Goal: Task Accomplishment & Management: Use online tool/utility

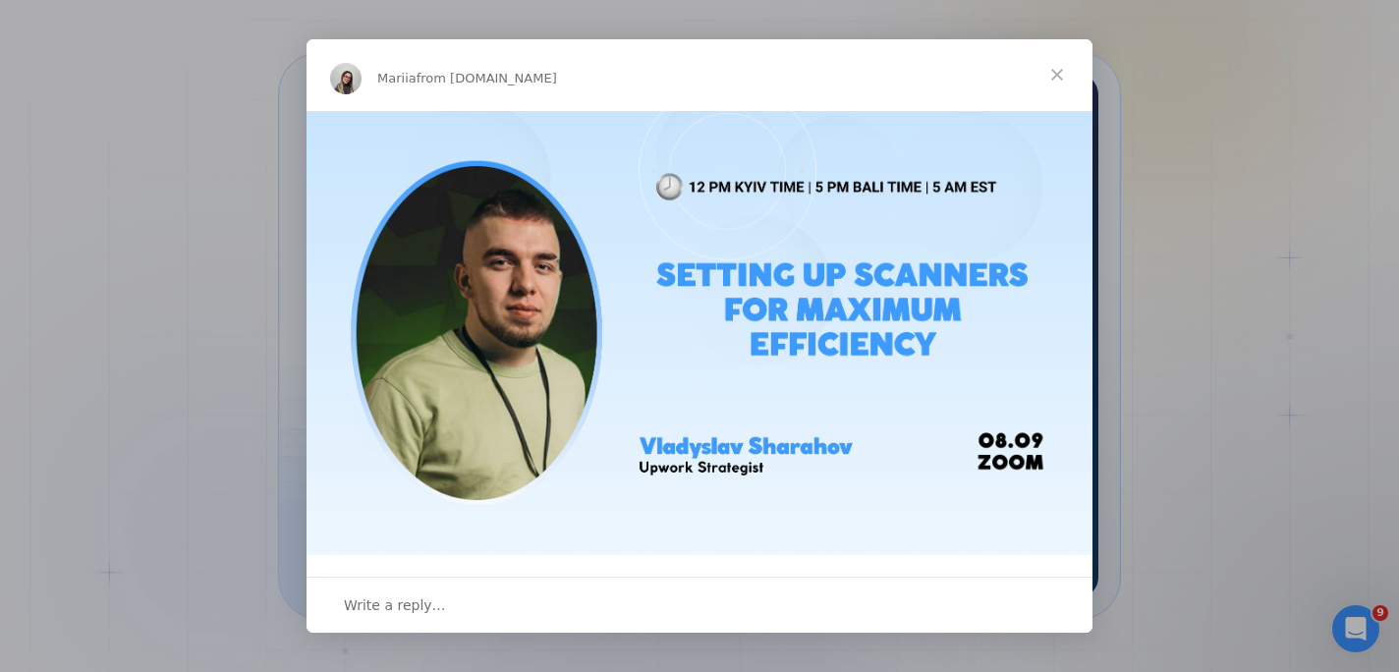
click at [1061, 68] on span "Close" at bounding box center [1057, 74] width 71 height 71
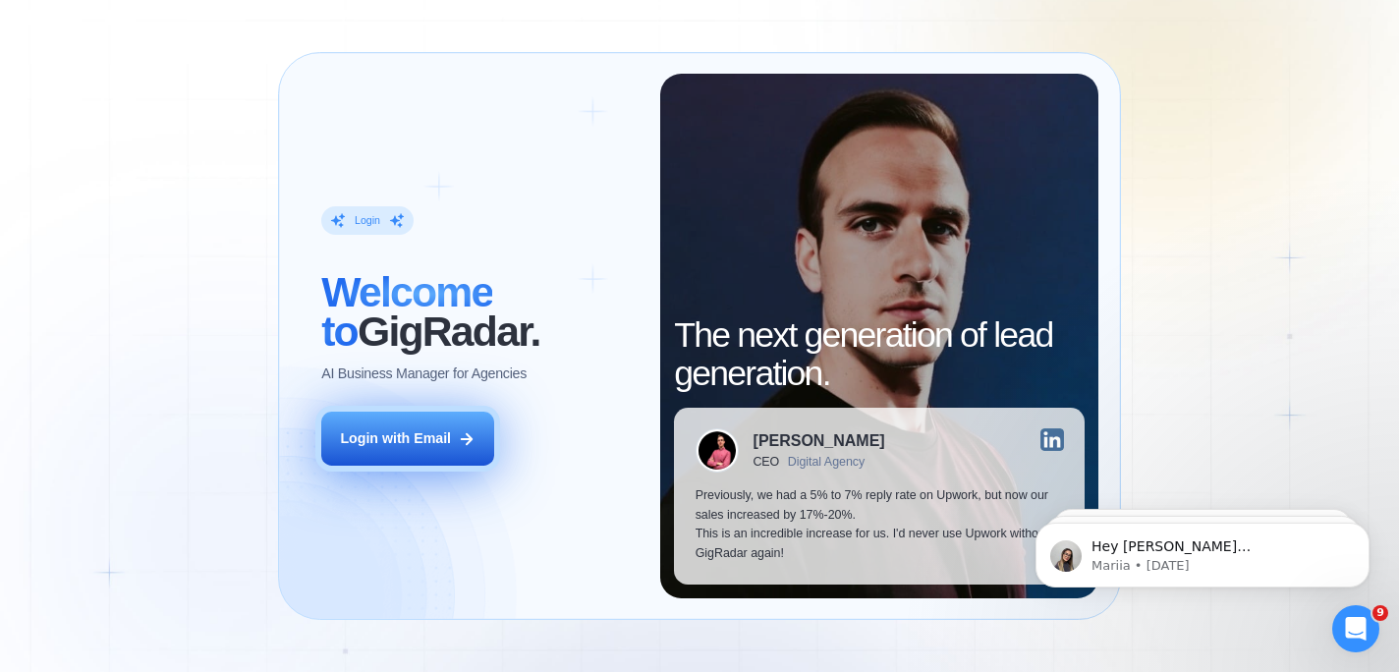
click at [416, 440] on div "Login with Email" at bounding box center [395, 439] width 111 height 20
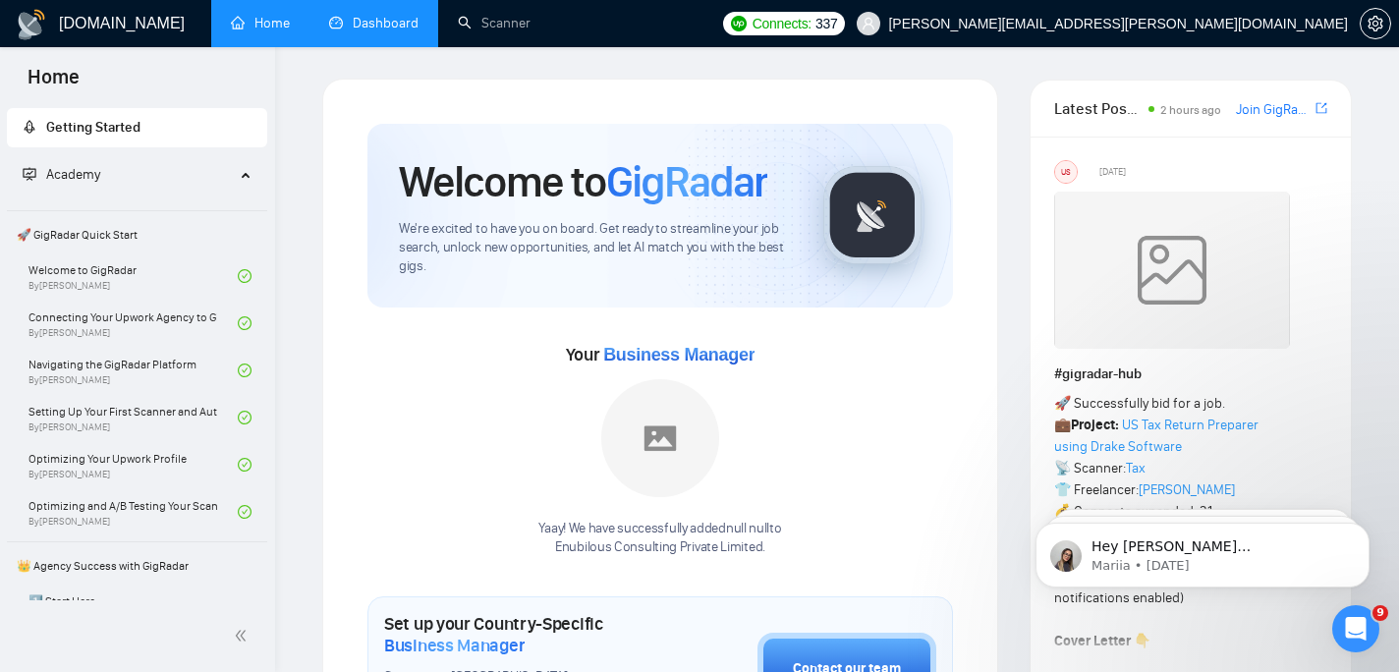
click at [375, 24] on link "Dashboard" at bounding box center [373, 23] width 89 height 17
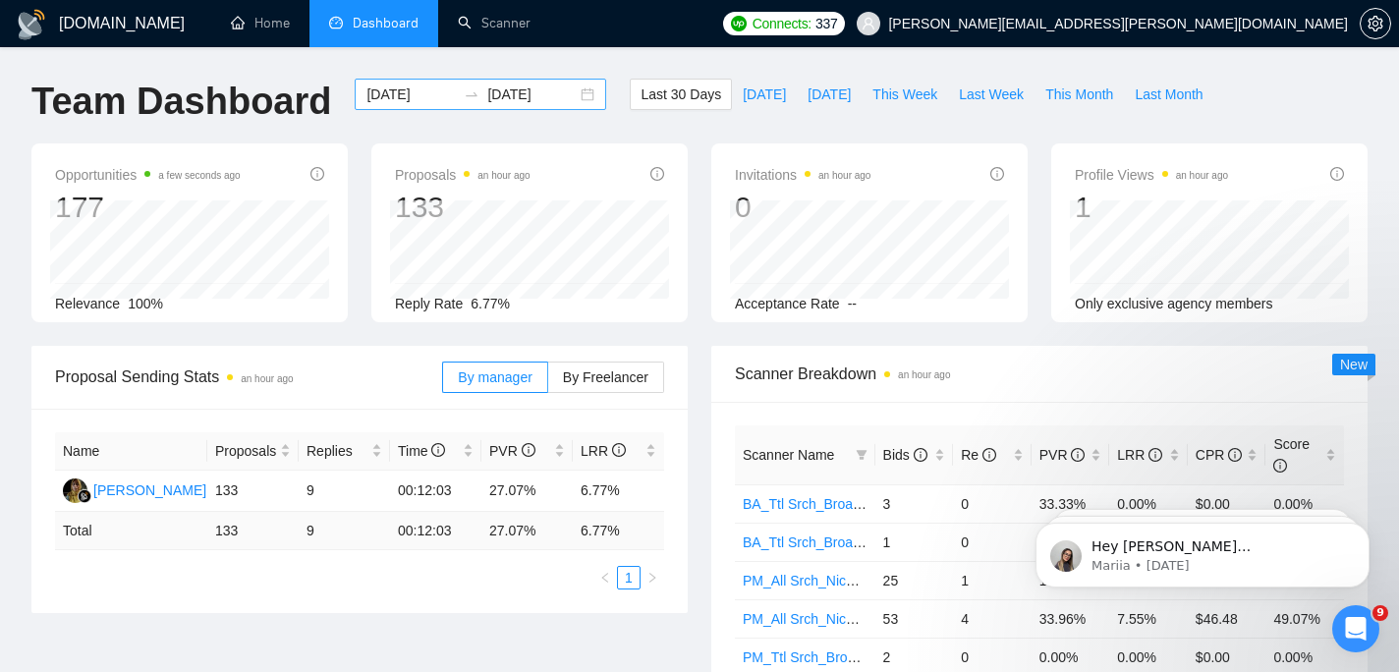
click at [410, 98] on input "2025-08-09" at bounding box center [410, 95] width 89 height 22
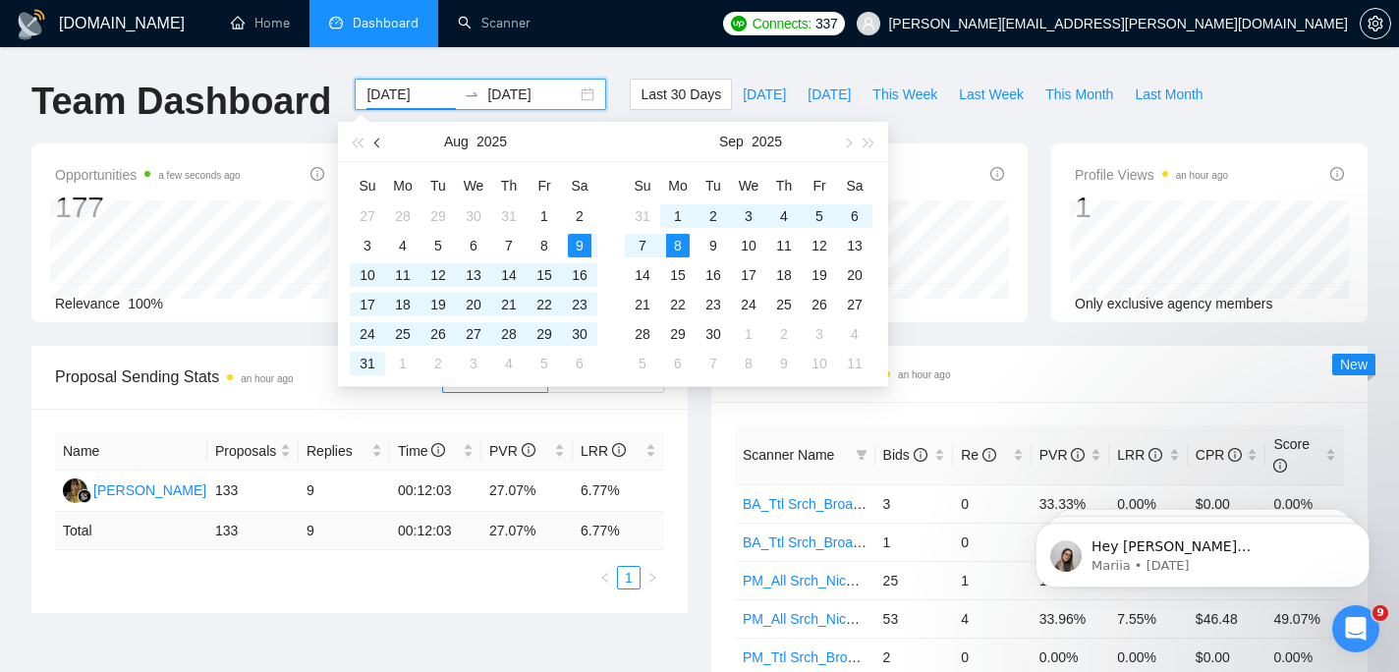
click at [382, 143] on button "button" at bounding box center [378, 141] width 22 height 39
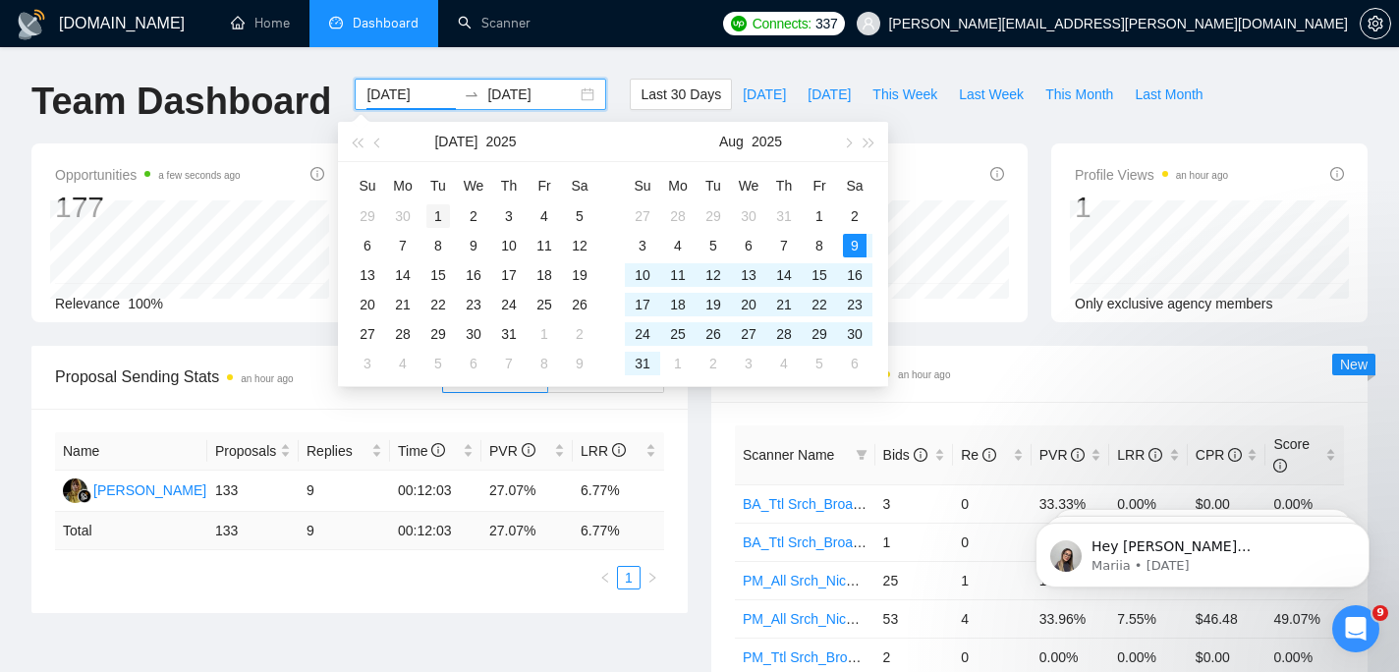
type input "2025-07-01"
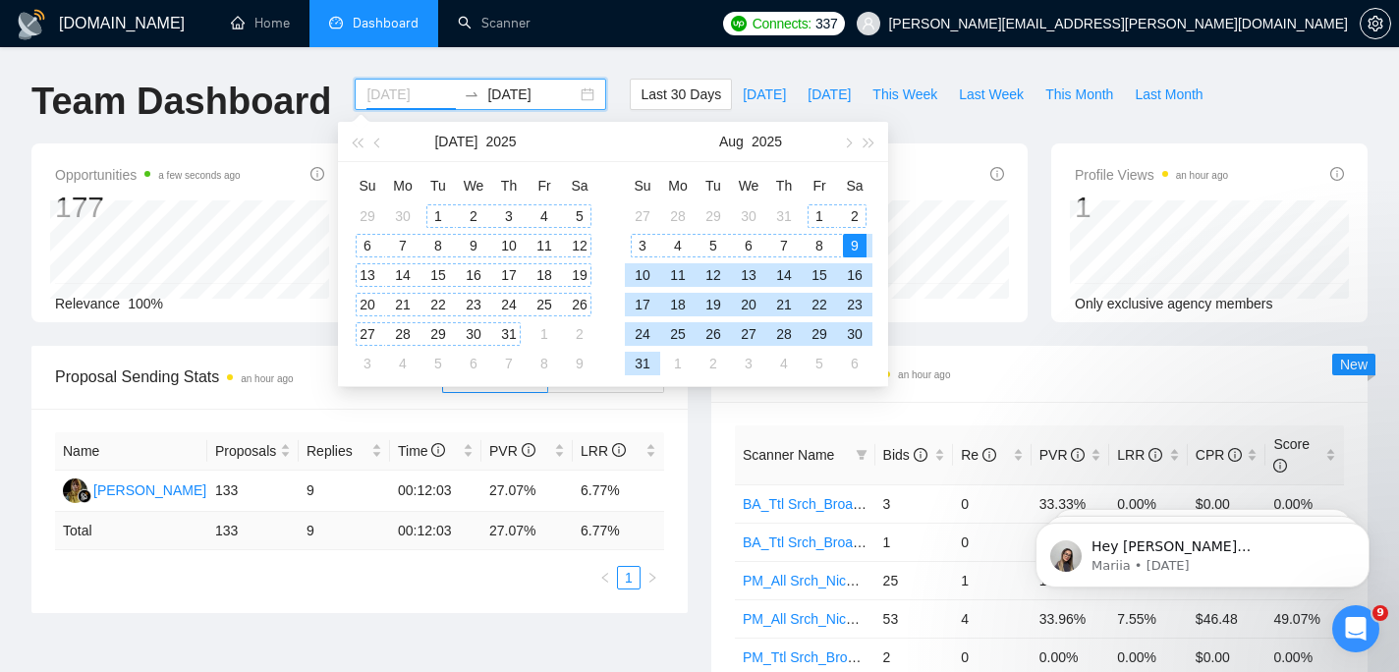
click at [440, 212] on div "1" at bounding box center [438, 216] width 24 height 24
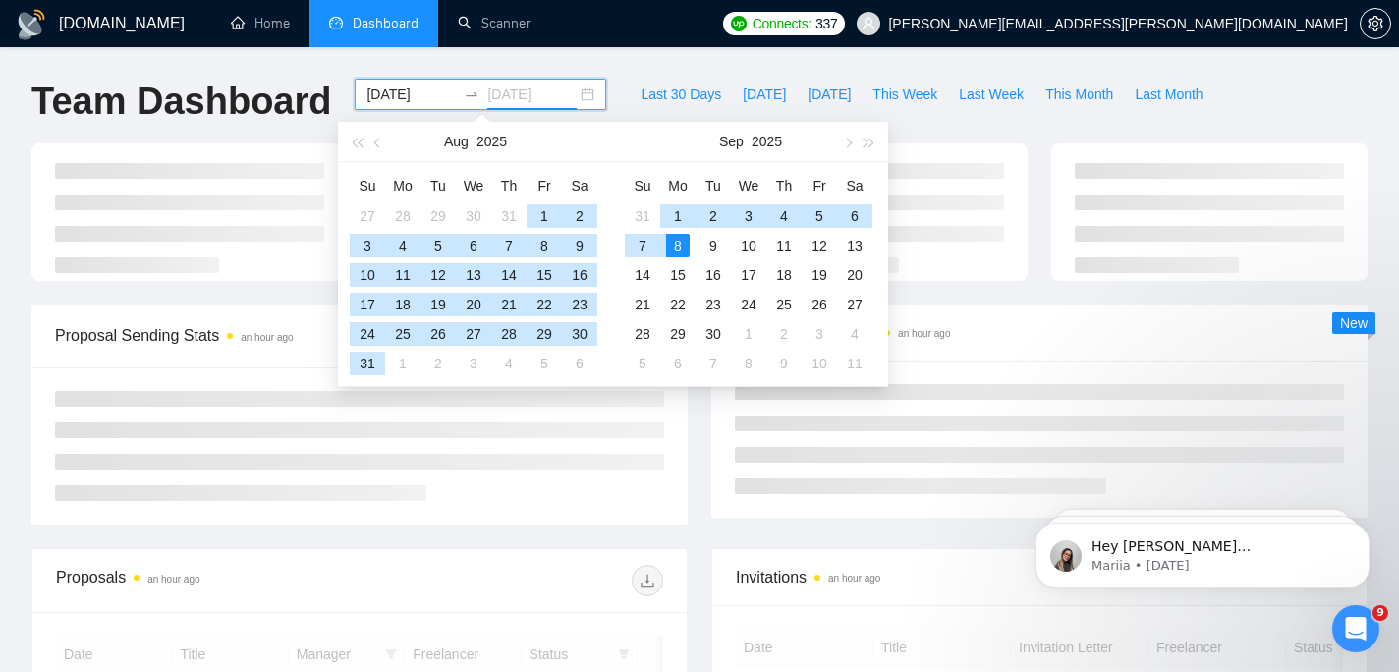
type input "2025-09-08"
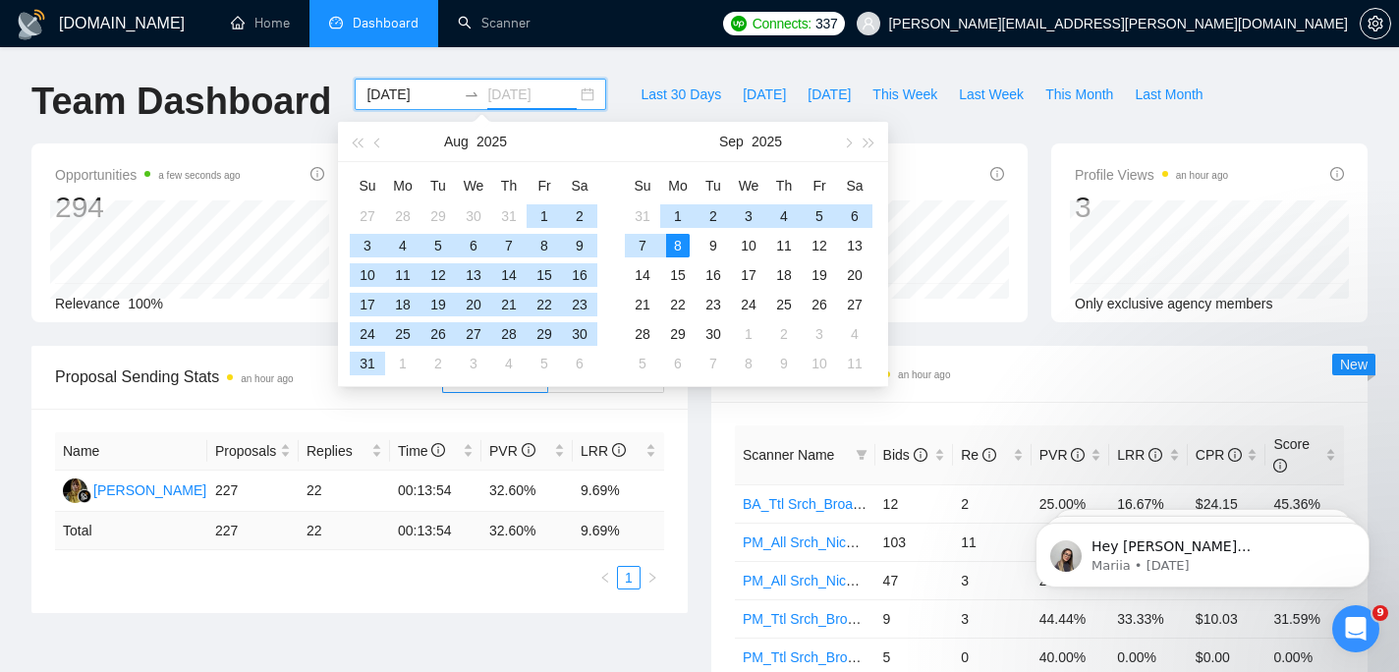
click at [681, 246] on div "8" at bounding box center [678, 246] width 24 height 24
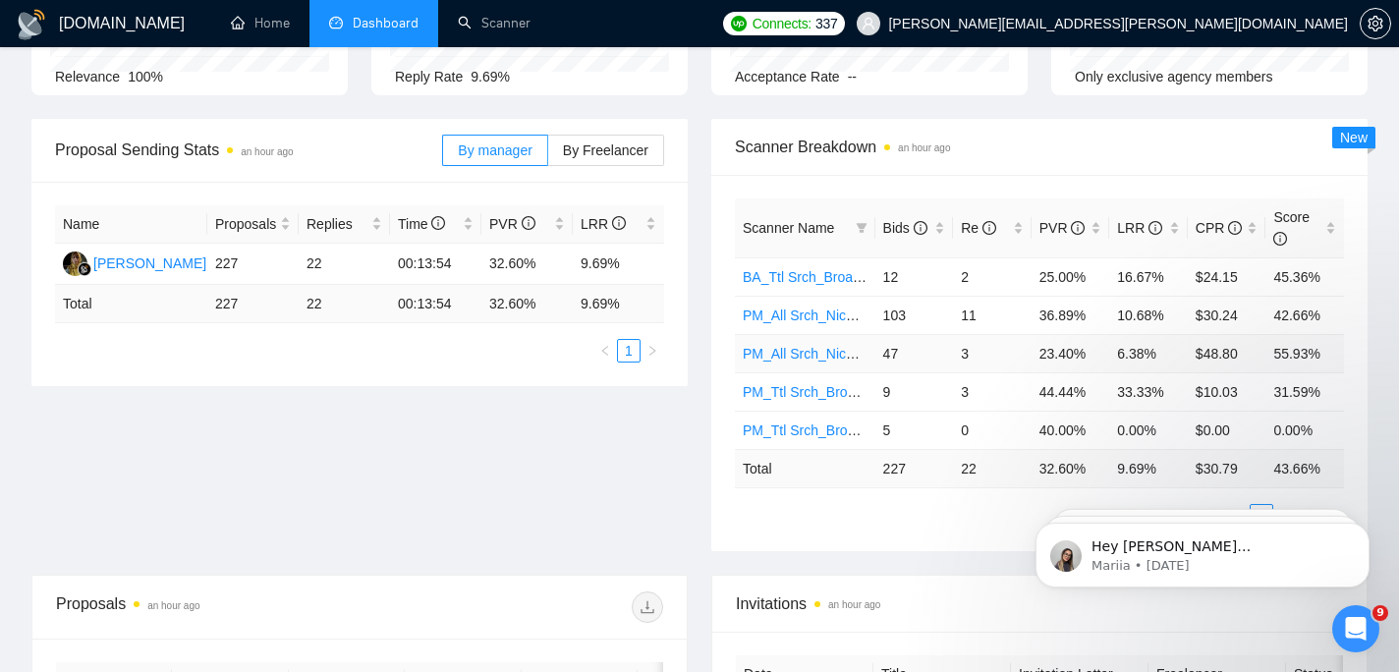
scroll to position [339, 0]
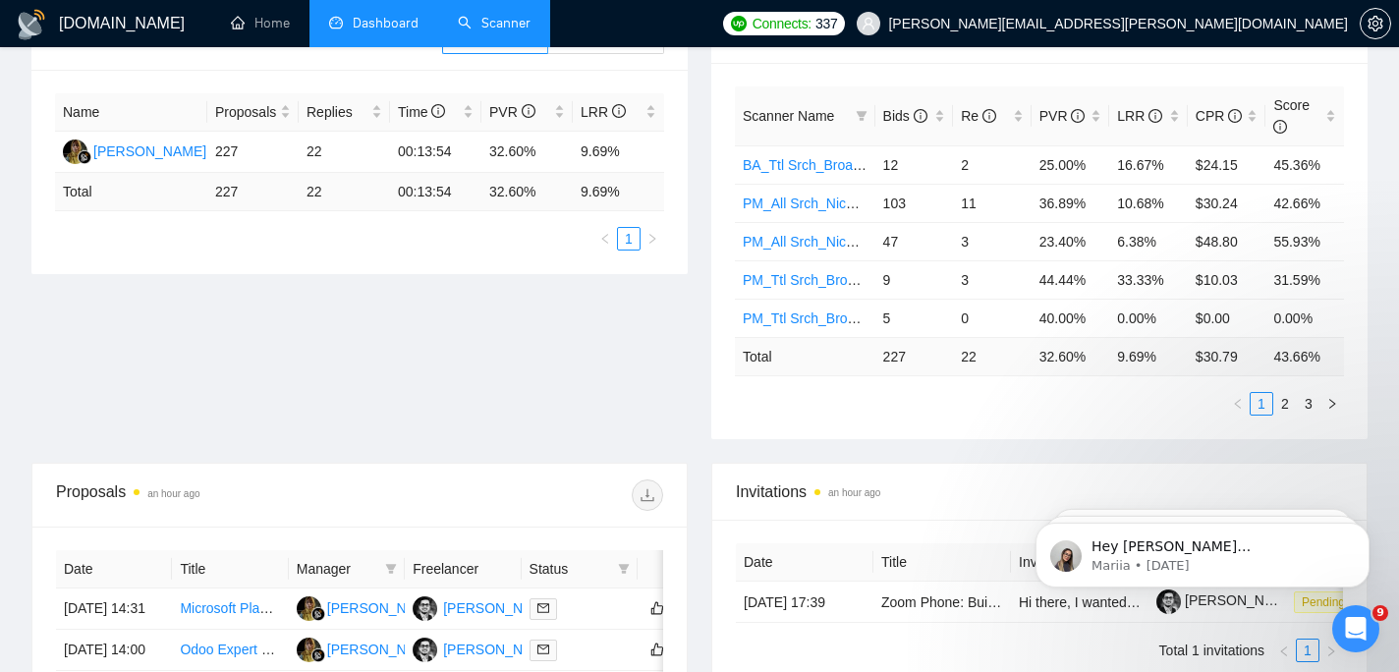
click at [500, 31] on link "Scanner" at bounding box center [494, 23] width 73 height 17
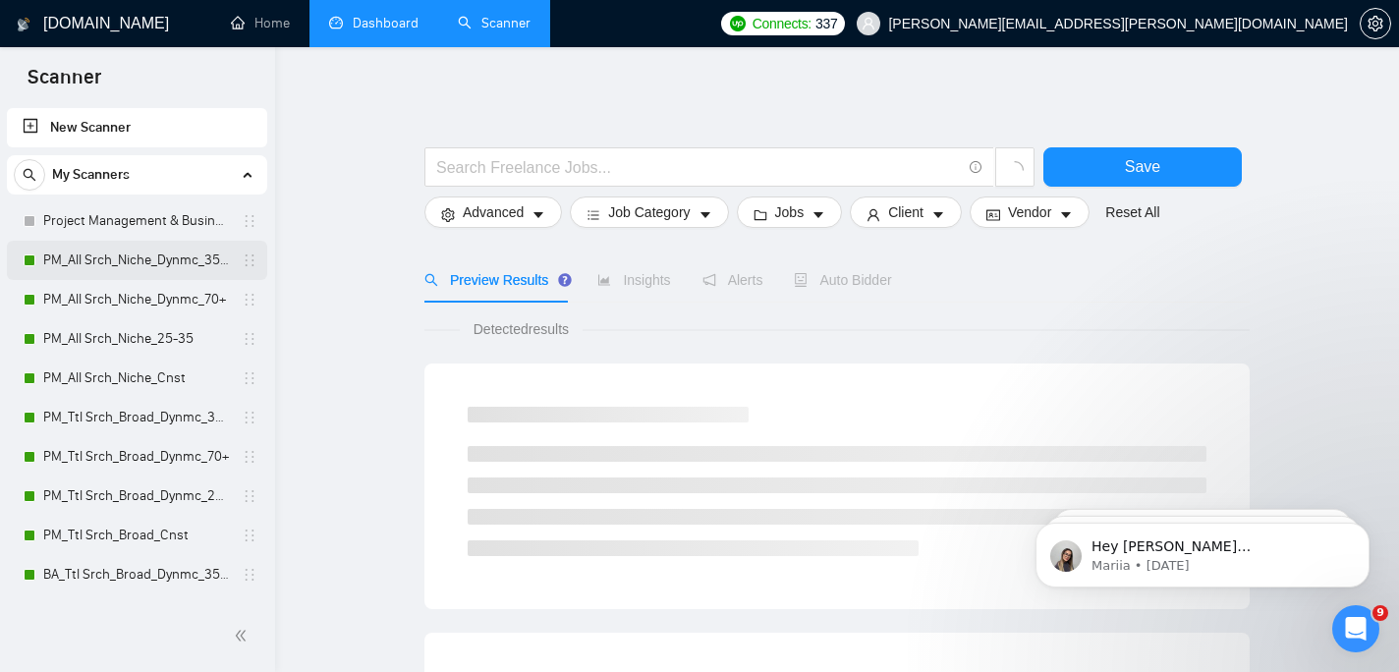
click at [136, 260] on link "PM_All Srch_Niche_Dynmc_35-70" at bounding box center [136, 260] width 187 height 39
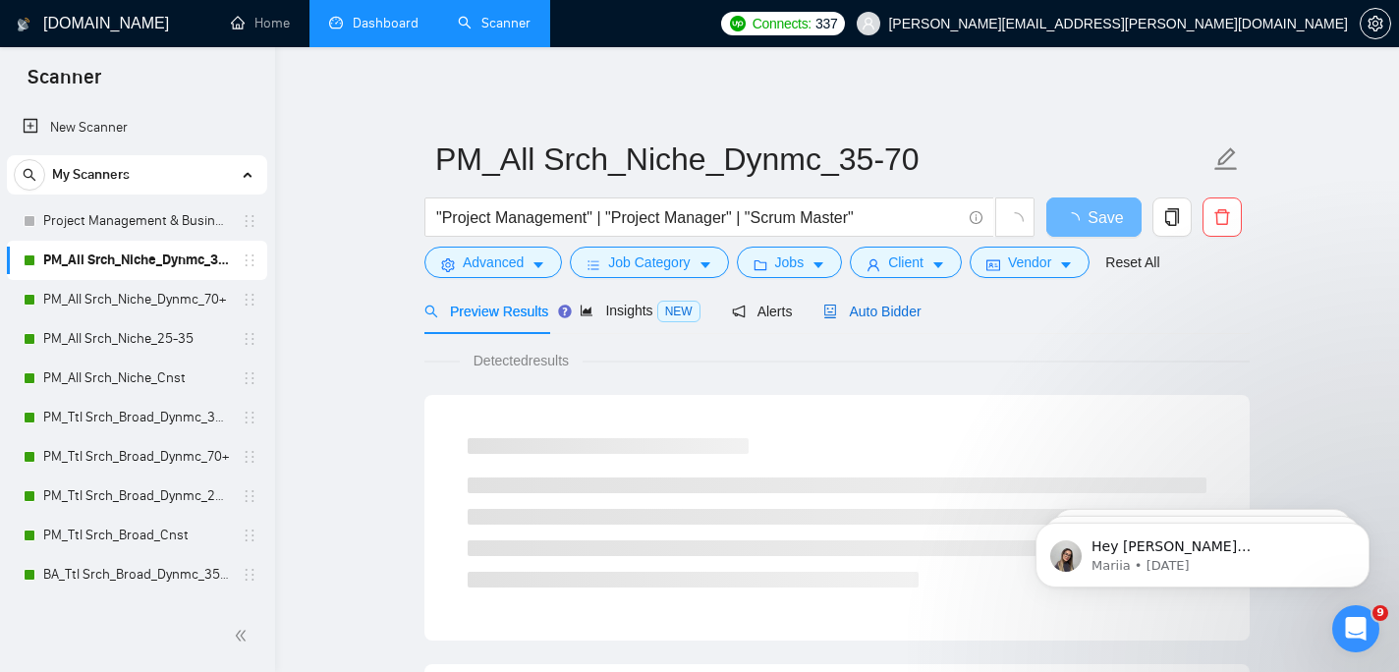
click at [872, 316] on span "Auto Bidder" at bounding box center [871, 312] width 97 height 16
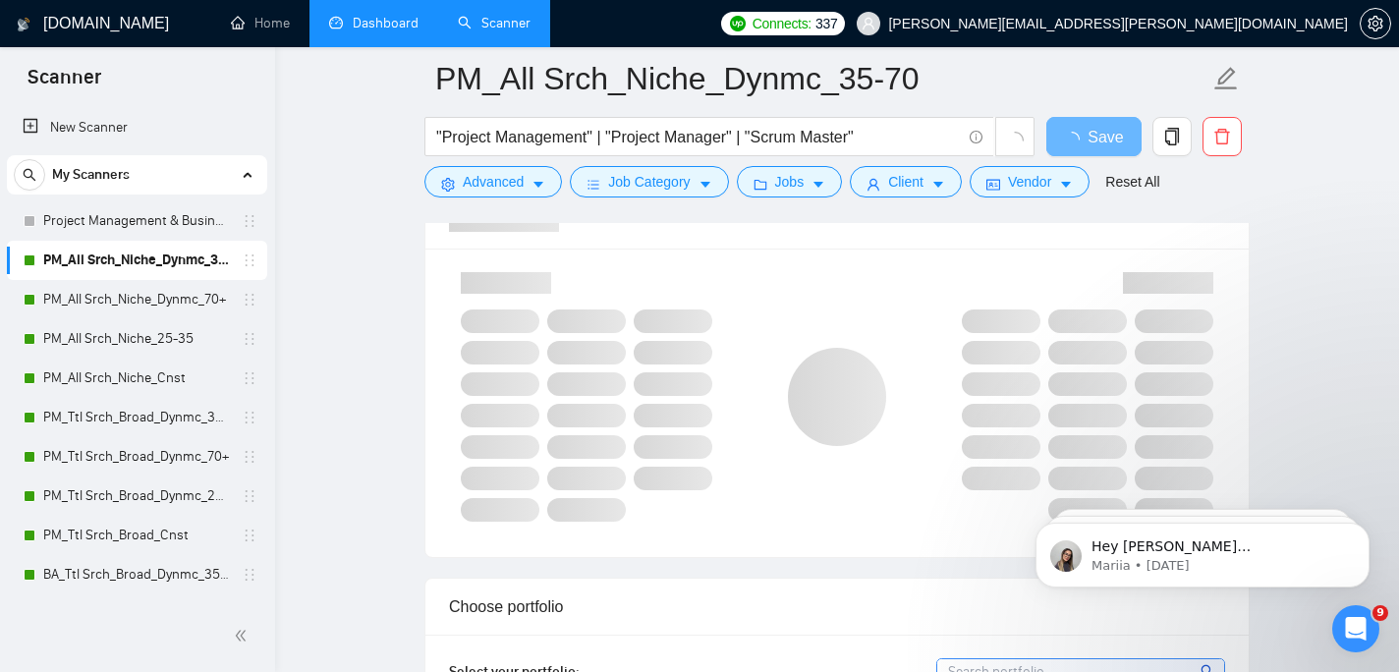
scroll to position [1309, 0]
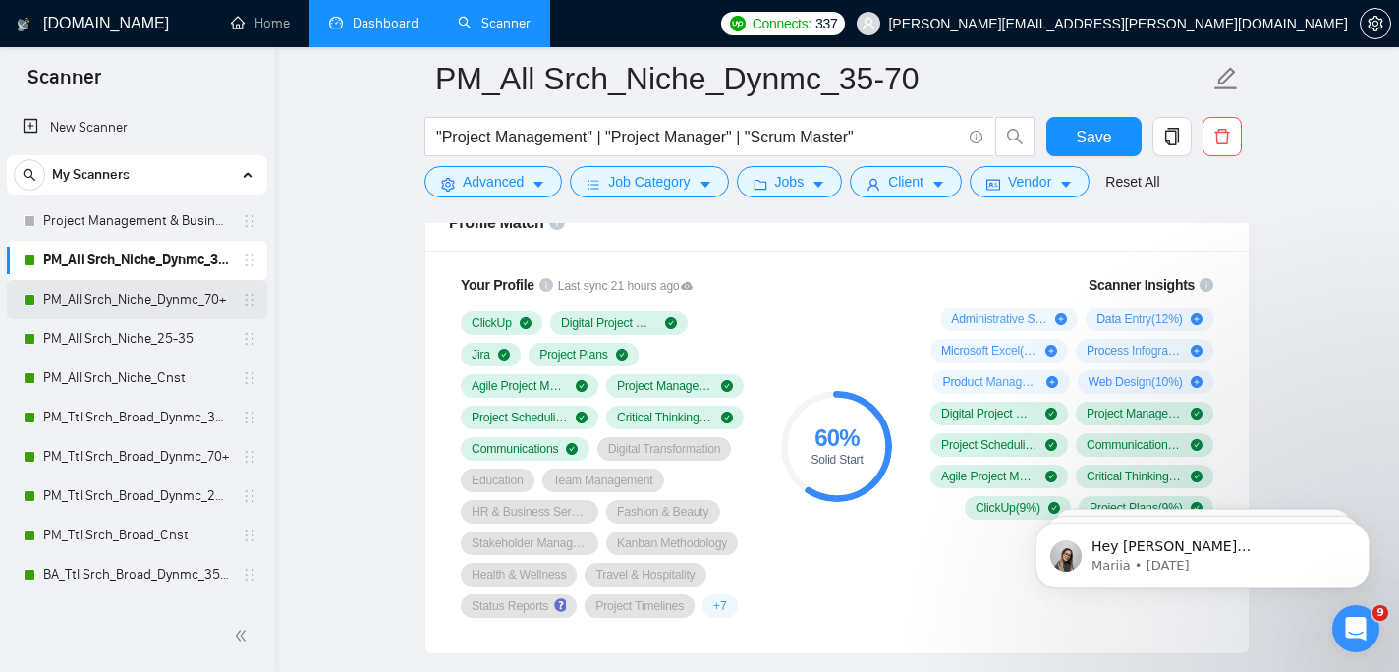
click at [158, 294] on link "PM_All Srch_Niche_Dynmc_70+" at bounding box center [136, 299] width 187 height 39
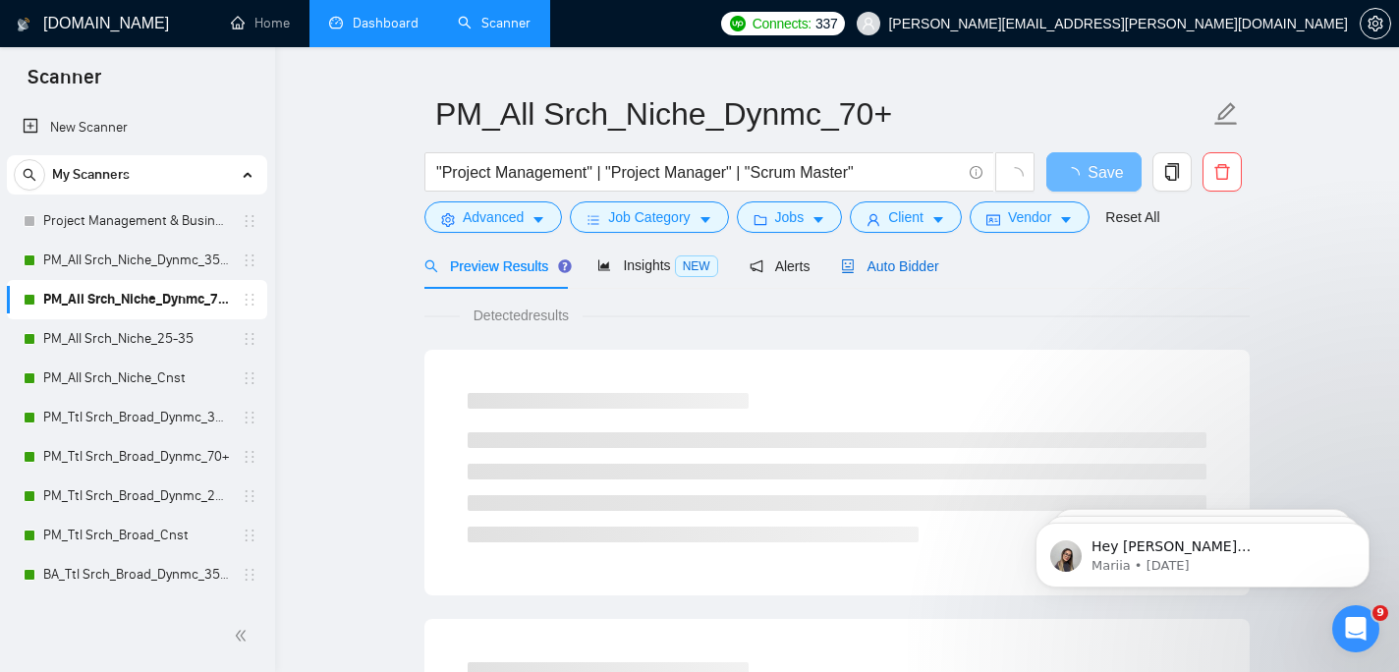
click at [918, 261] on span "Auto Bidder" at bounding box center [889, 266] width 97 height 16
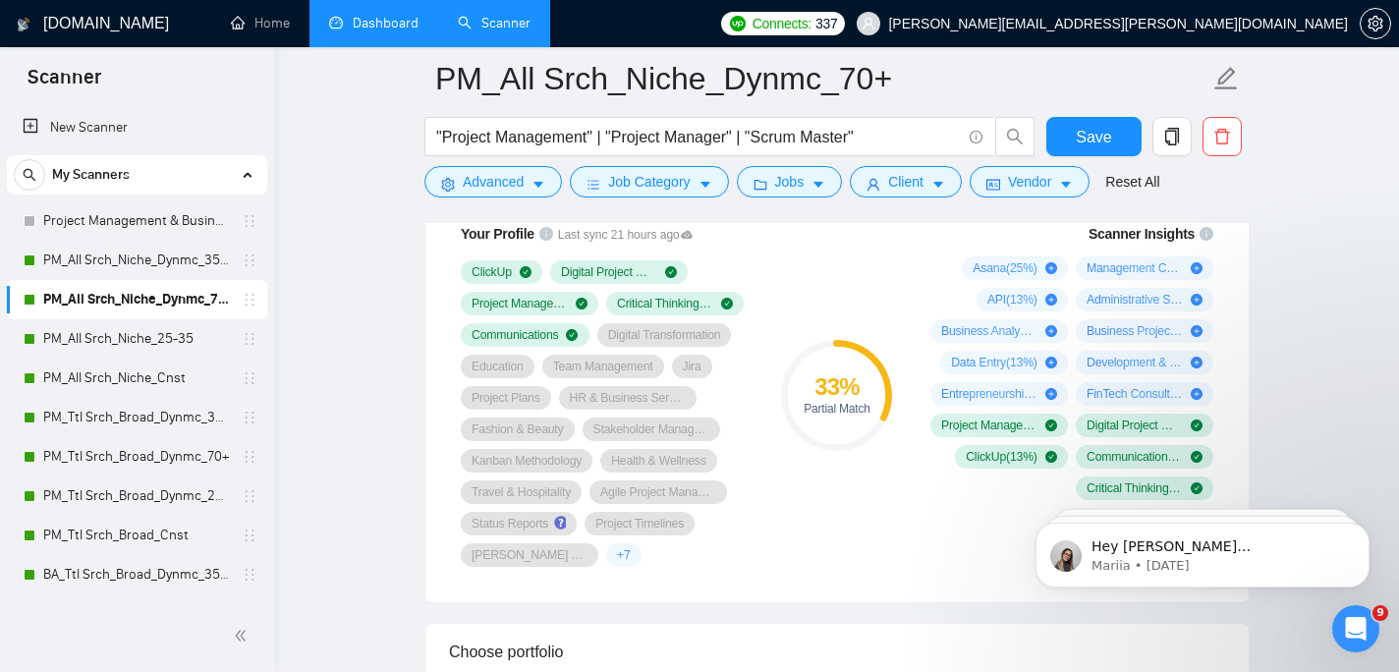
scroll to position [1366, 0]
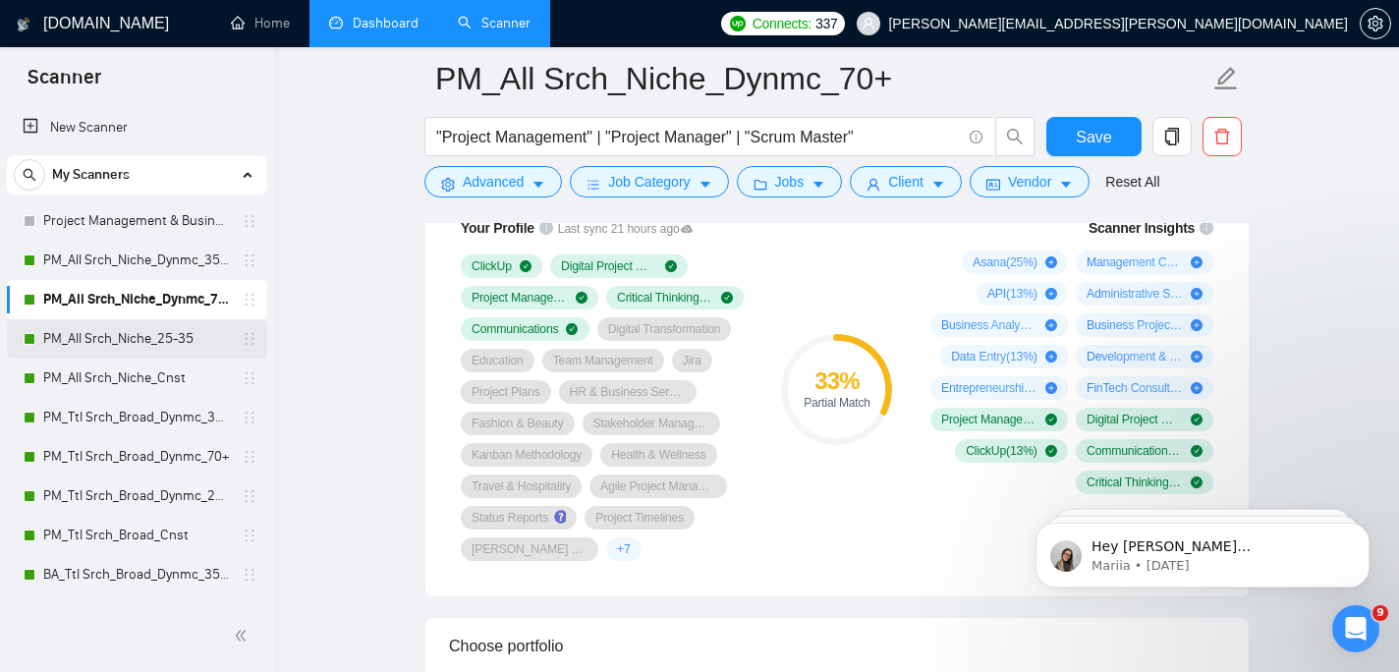
click at [89, 343] on link "PM_All Srch_Niche_25-35" at bounding box center [136, 338] width 187 height 39
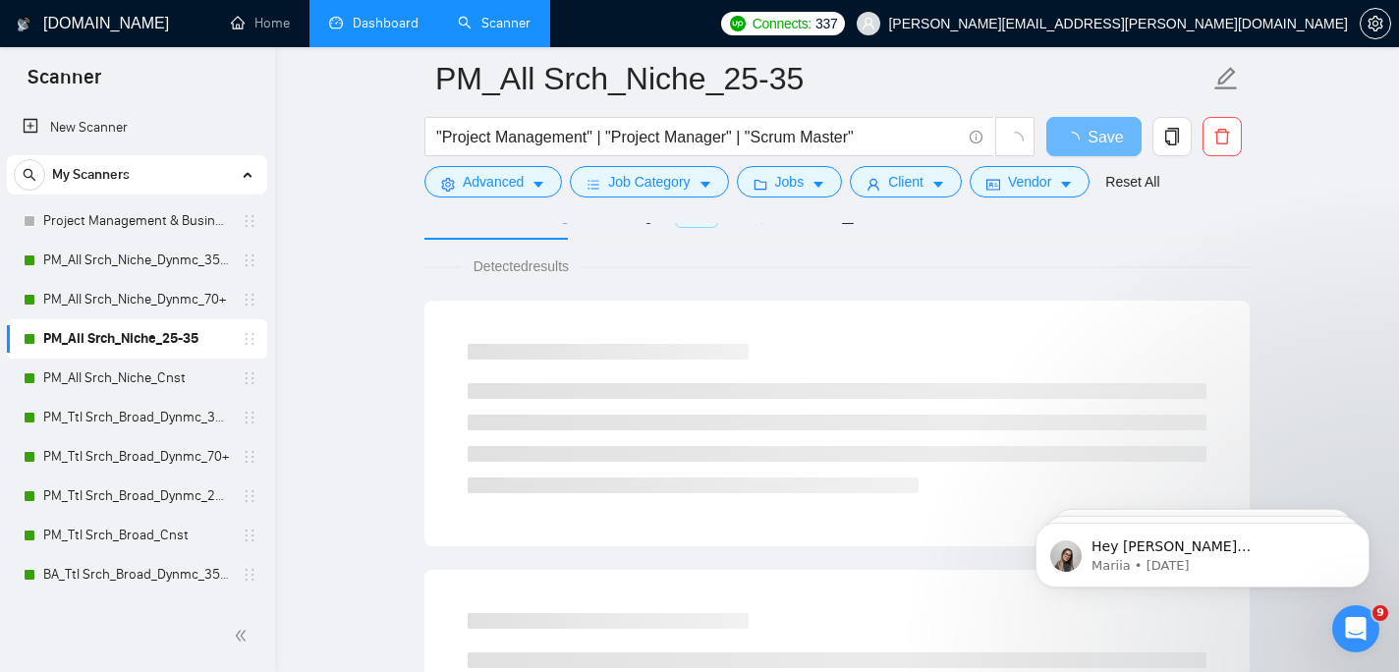
scroll to position [68, 0]
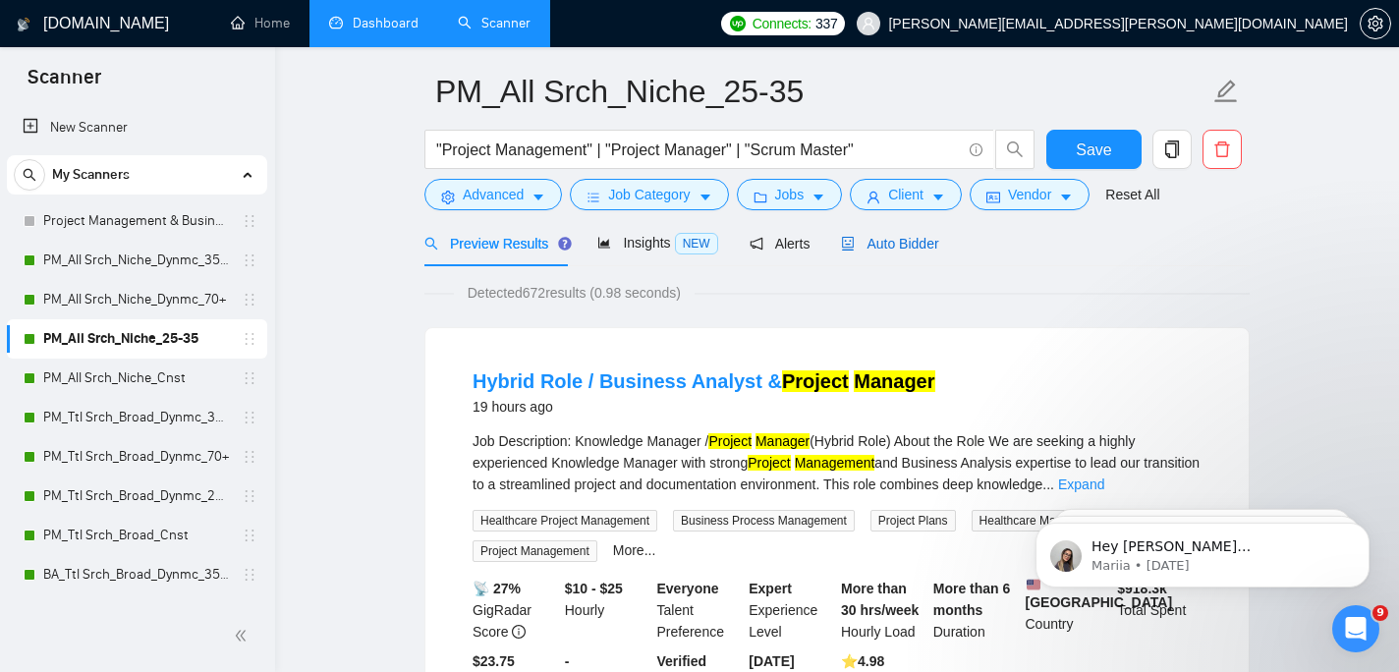
click at [895, 242] on span "Auto Bidder" at bounding box center [889, 244] width 97 height 16
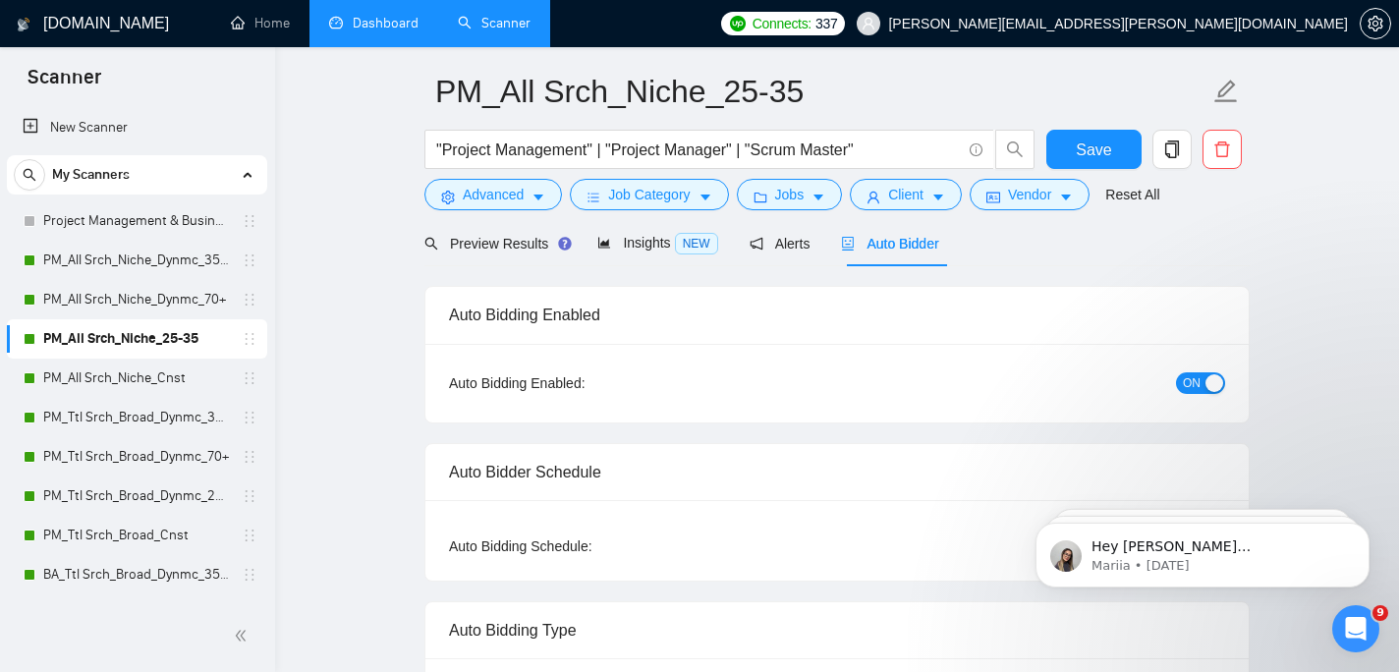
checkbox input "true"
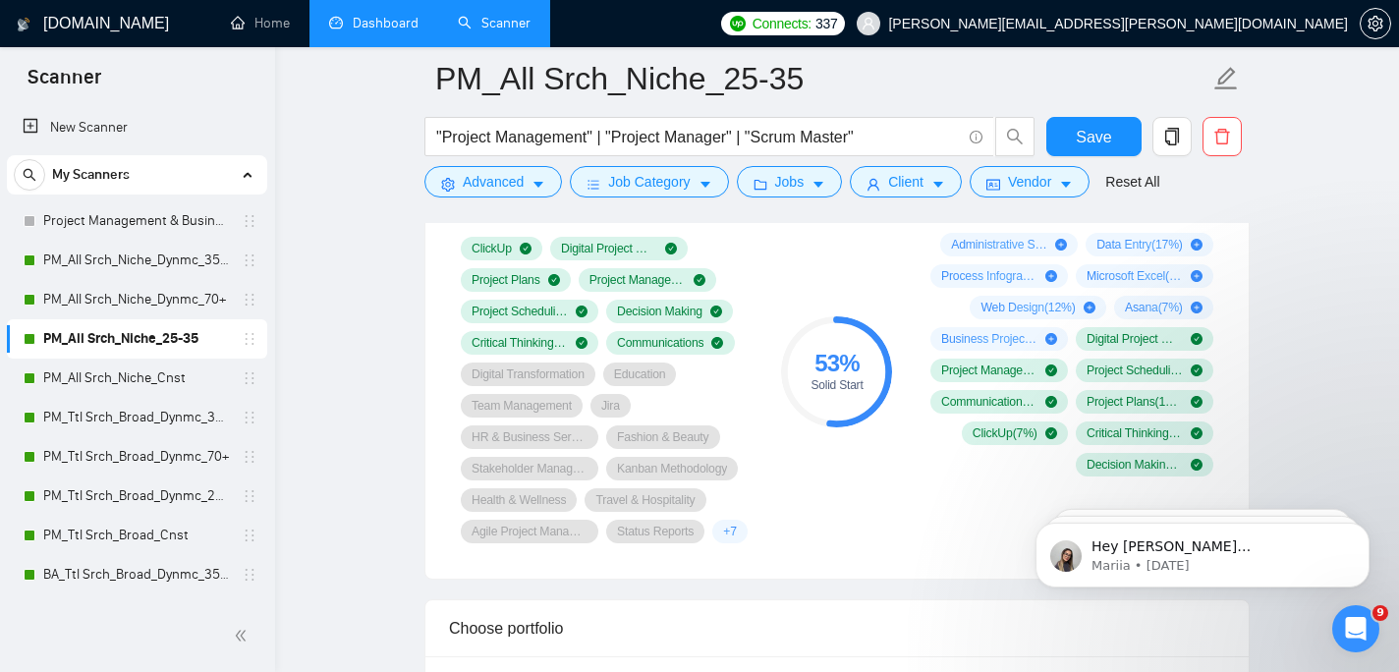
scroll to position [1511, 0]
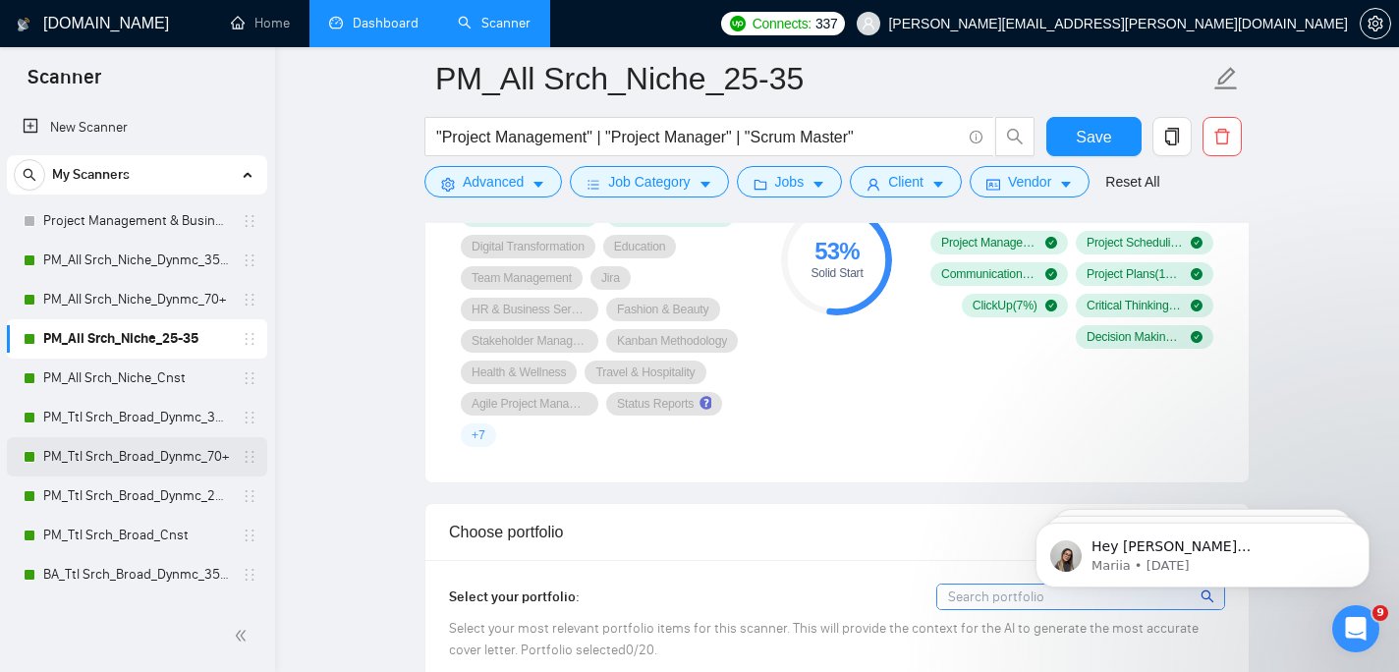
click at [166, 452] on link "PM_Ttl Srch_Broad_Dynmc_70+" at bounding box center [136, 456] width 187 height 39
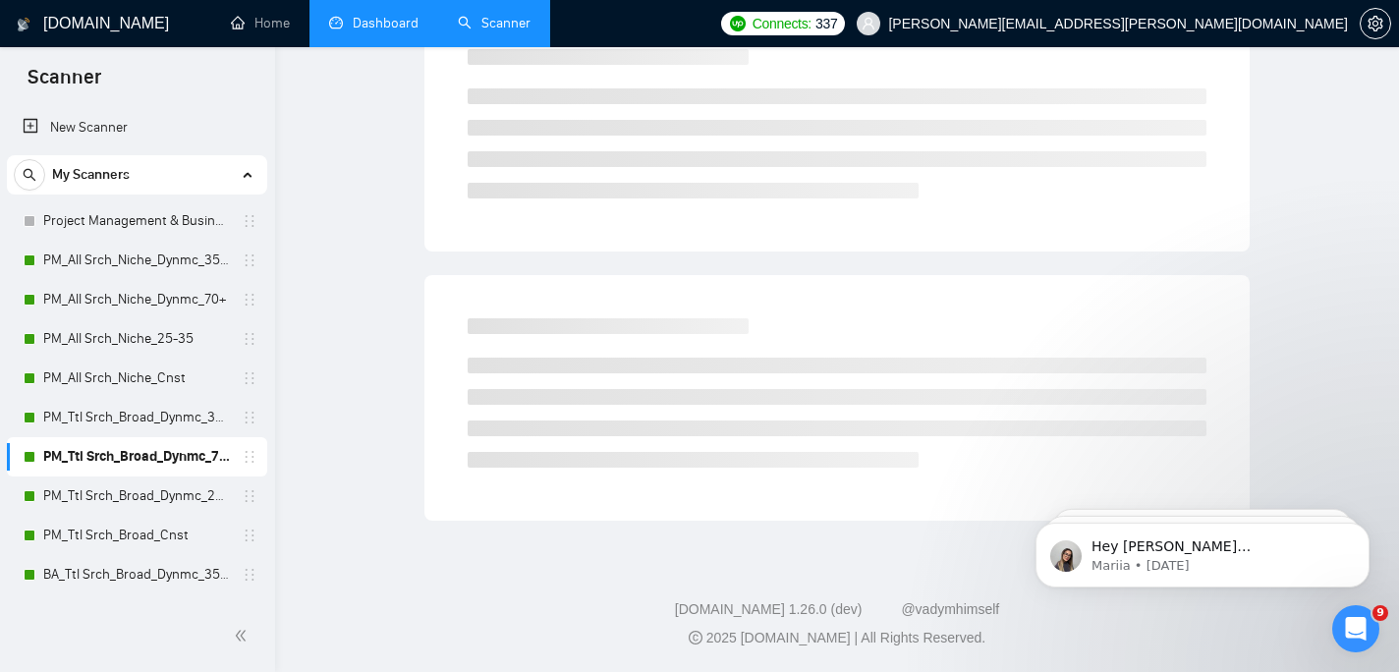
scroll to position [45, 0]
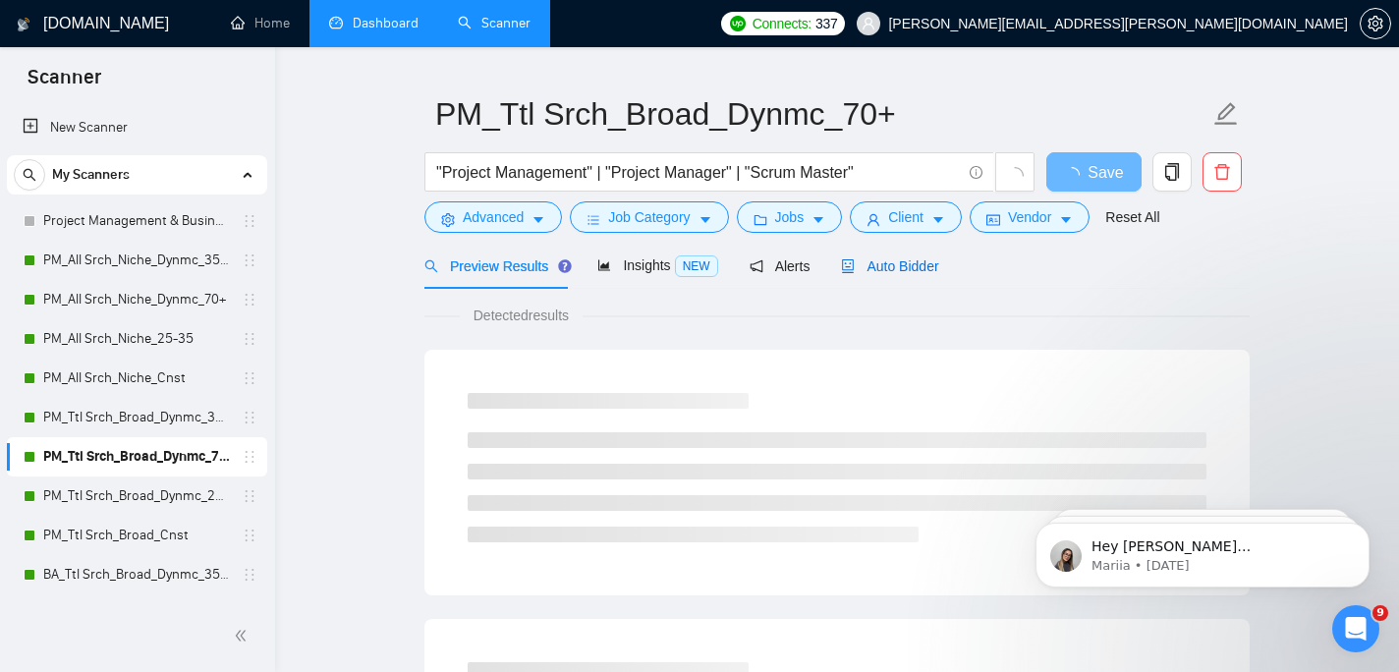
click at [901, 264] on span "Auto Bidder" at bounding box center [889, 266] width 97 height 16
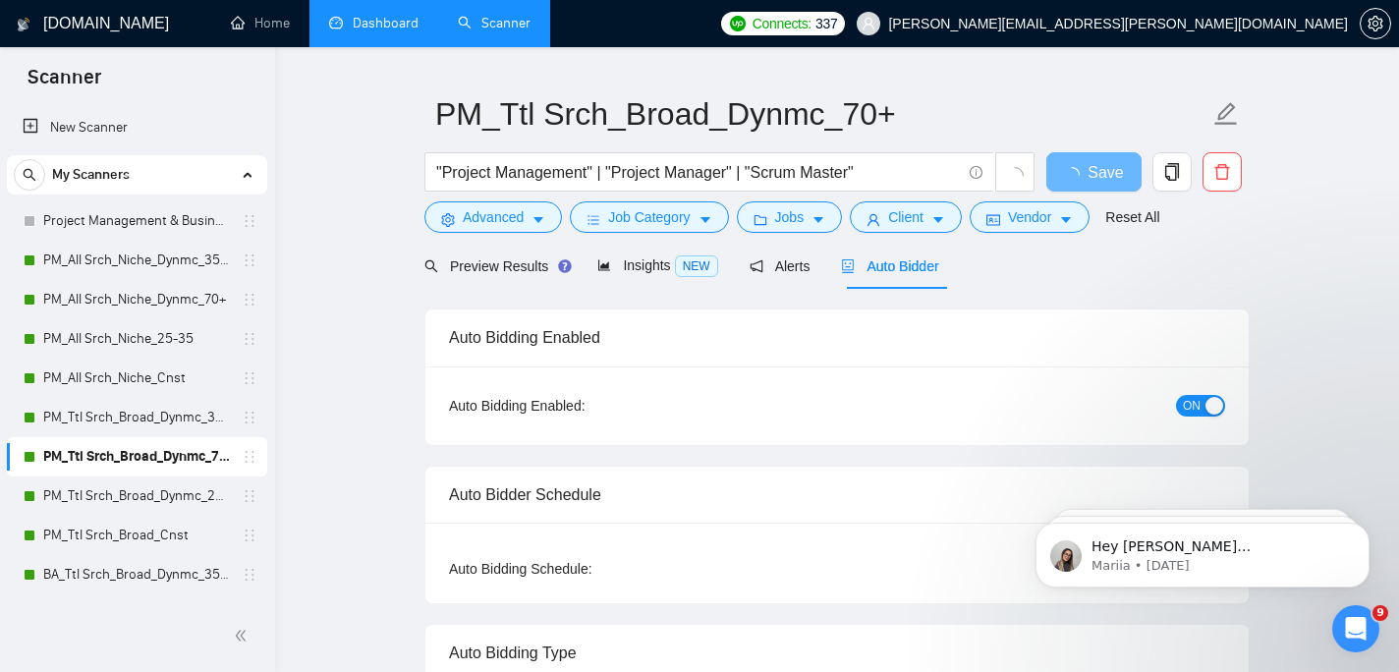
checkbox input "true"
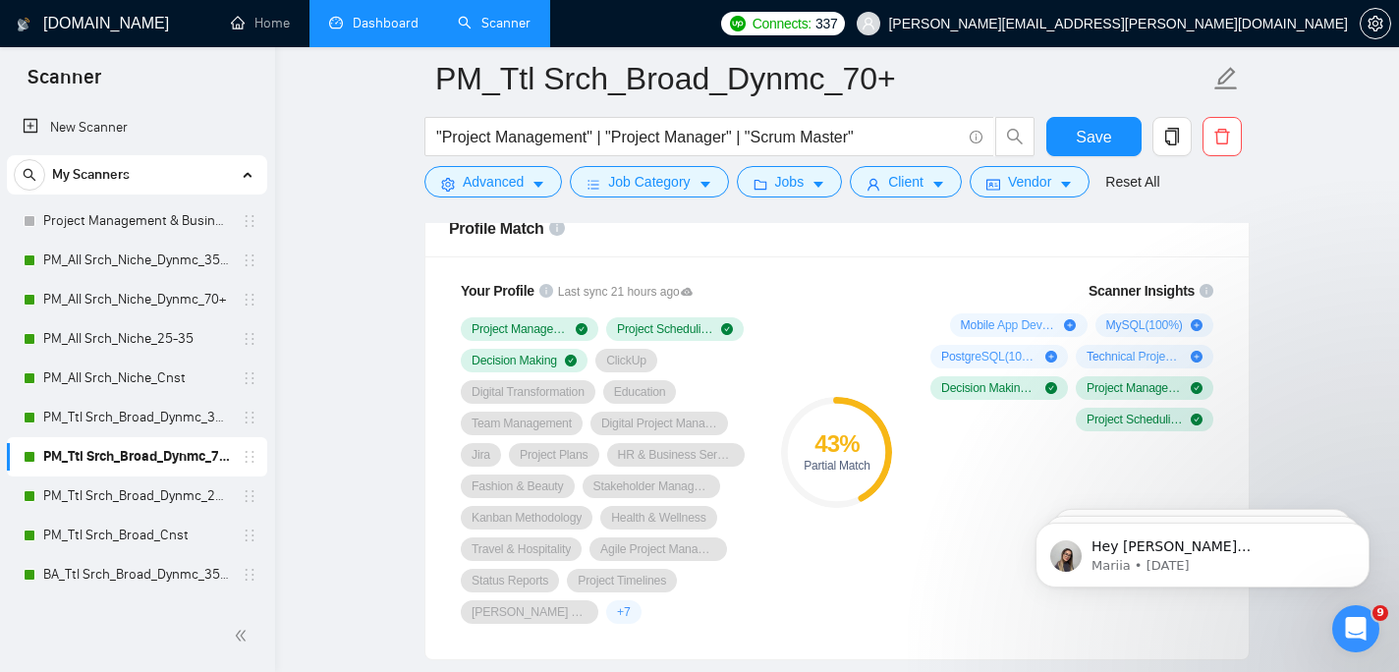
scroll to position [1357, 0]
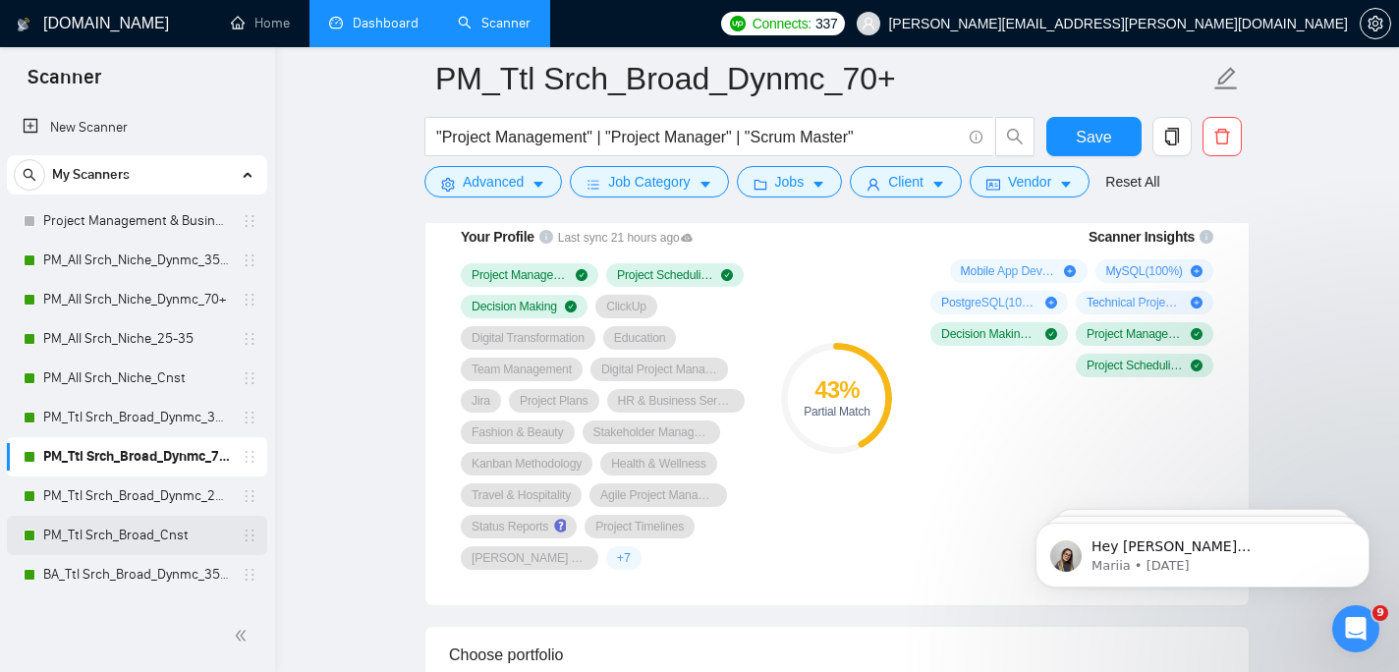
click at [132, 535] on link "PM_Ttl Srch_Broad_Cnst" at bounding box center [136, 535] width 187 height 39
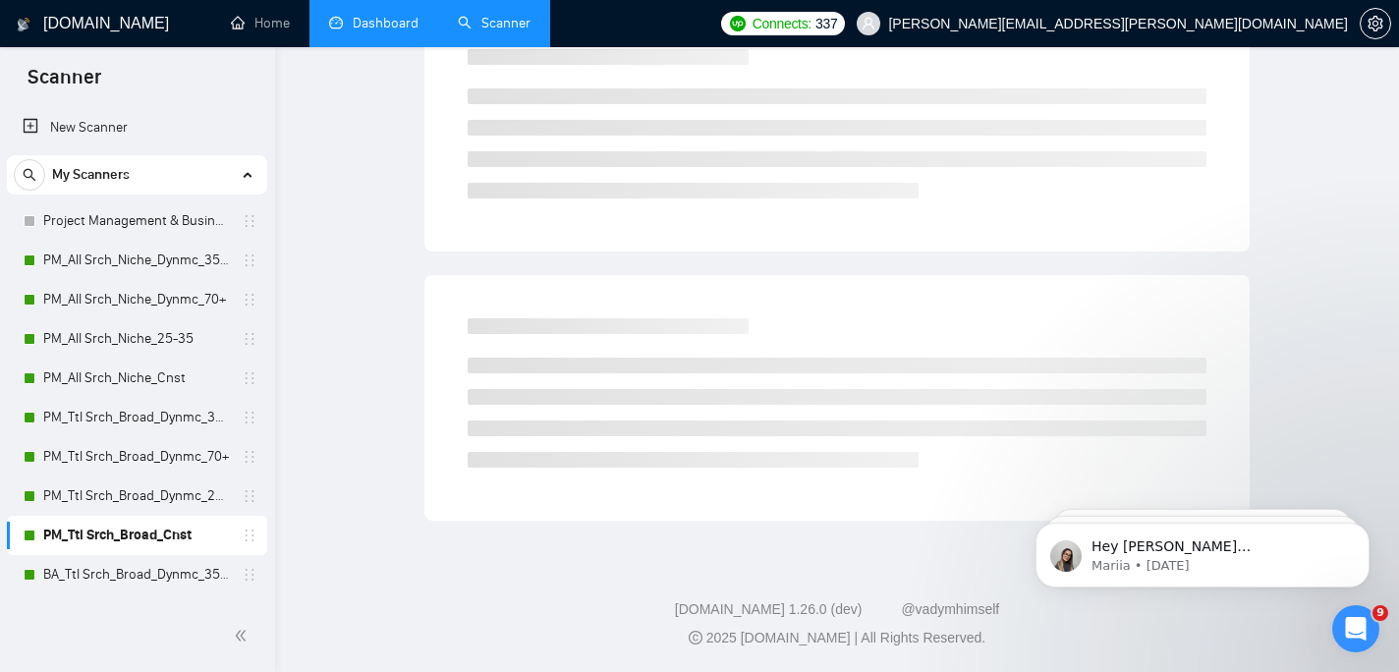
scroll to position [45, 0]
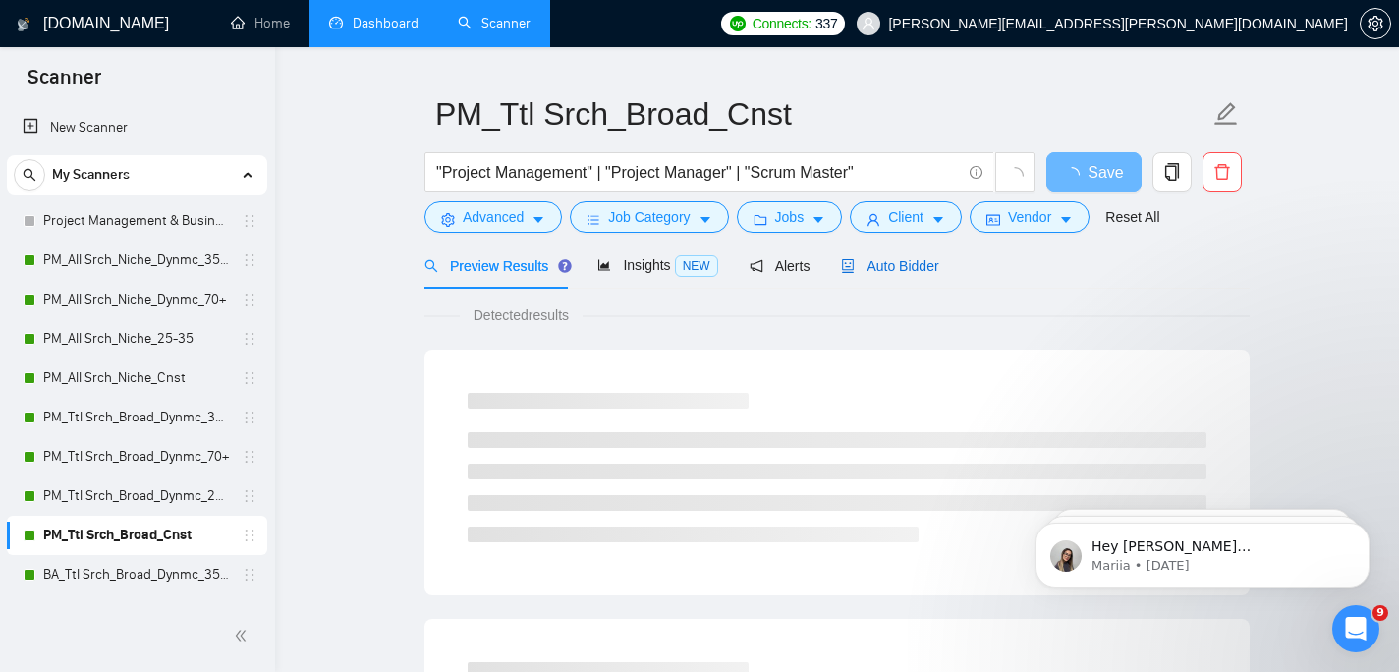
click at [892, 272] on span "Auto Bidder" at bounding box center [889, 266] width 97 height 16
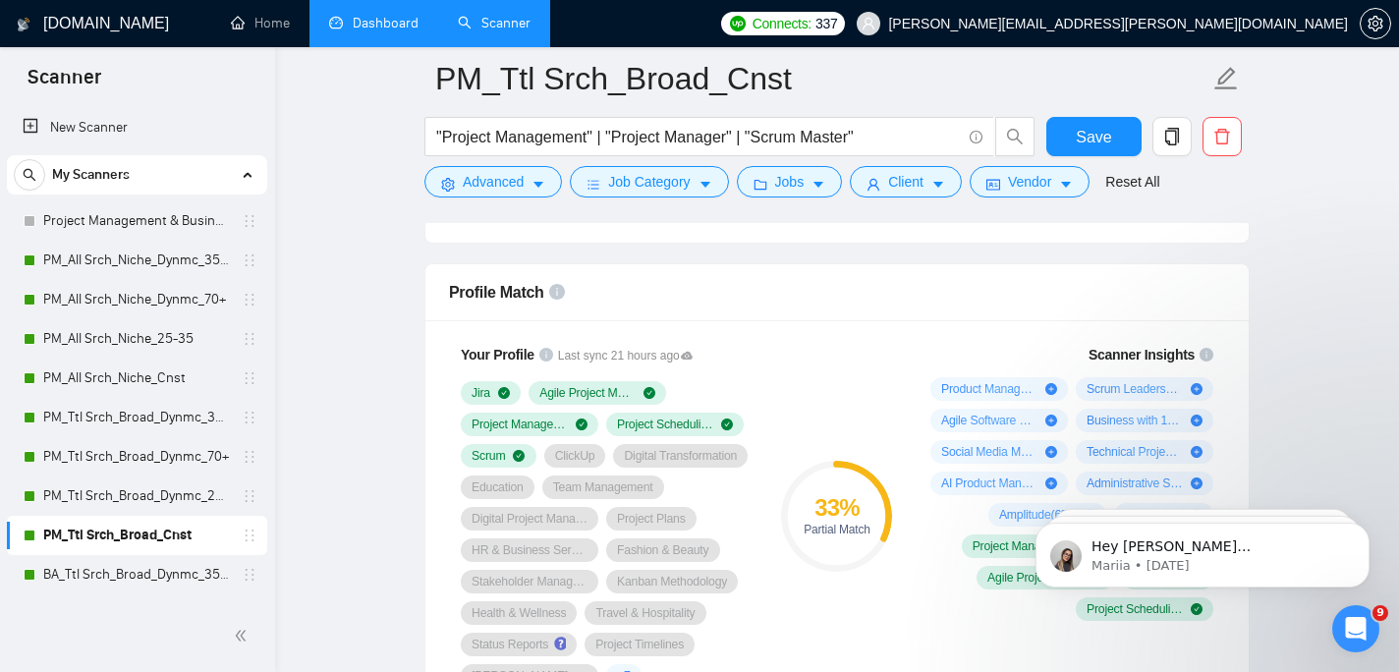
scroll to position [1367, 0]
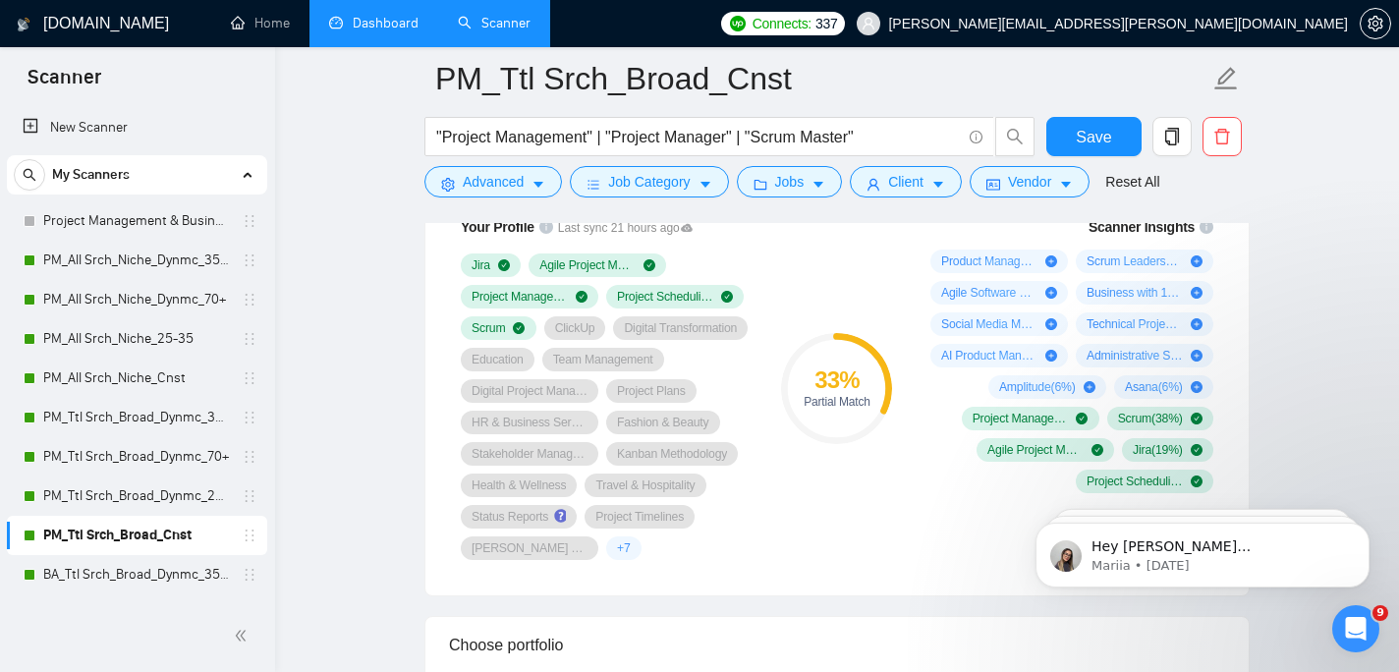
click at [364, 31] on link "Dashboard" at bounding box center [373, 23] width 89 height 17
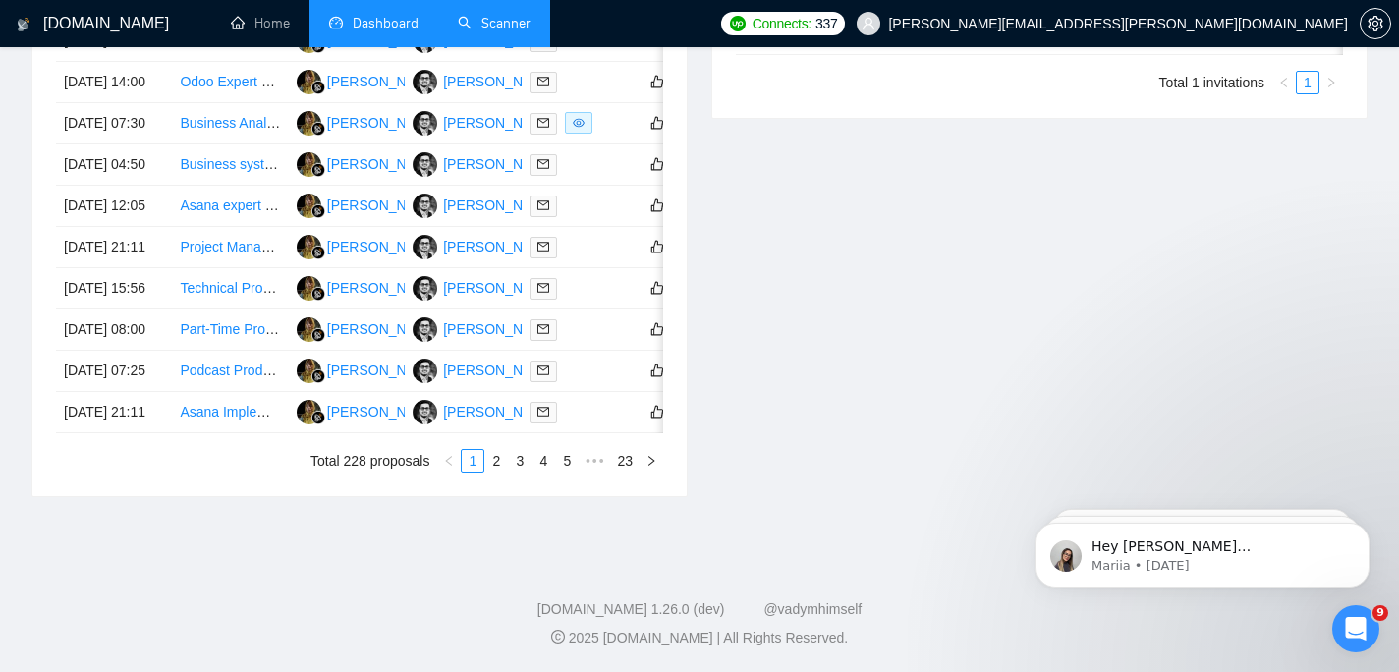
type input "2025-08-09"
type input "2025-09-08"
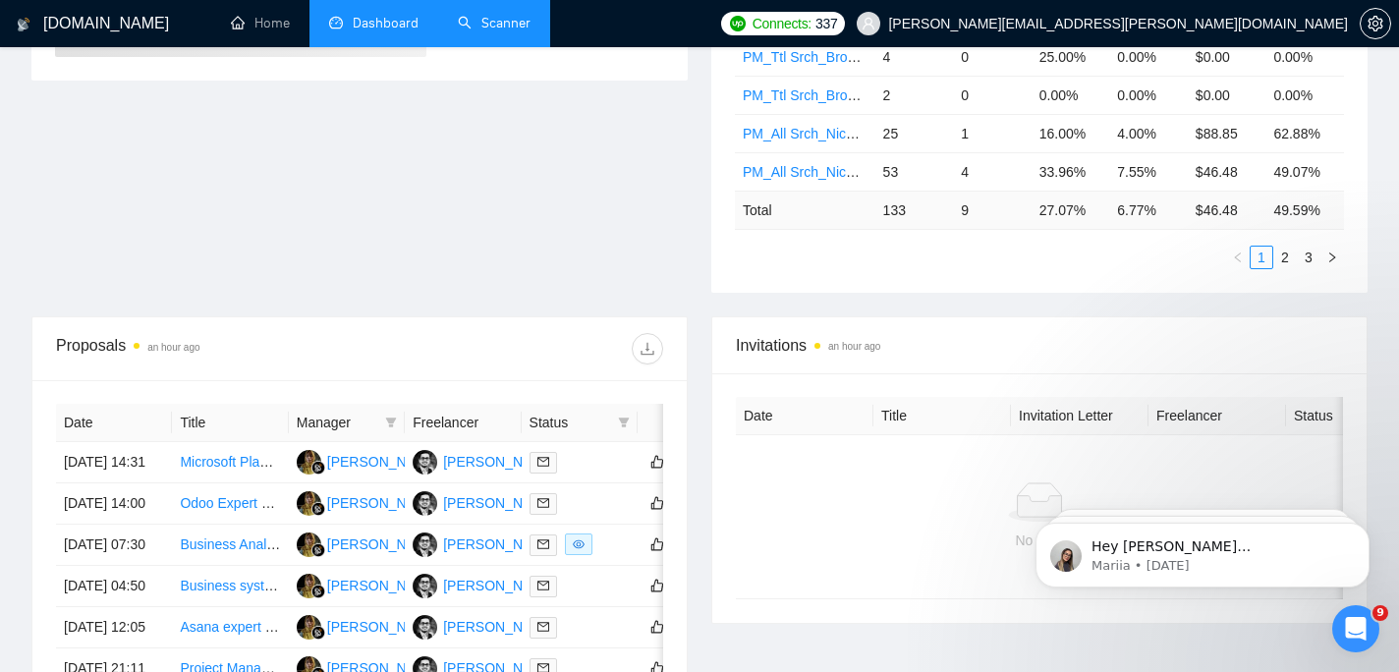
scroll to position [527, 0]
